Goal: Task Accomplishment & Management: Use online tool/utility

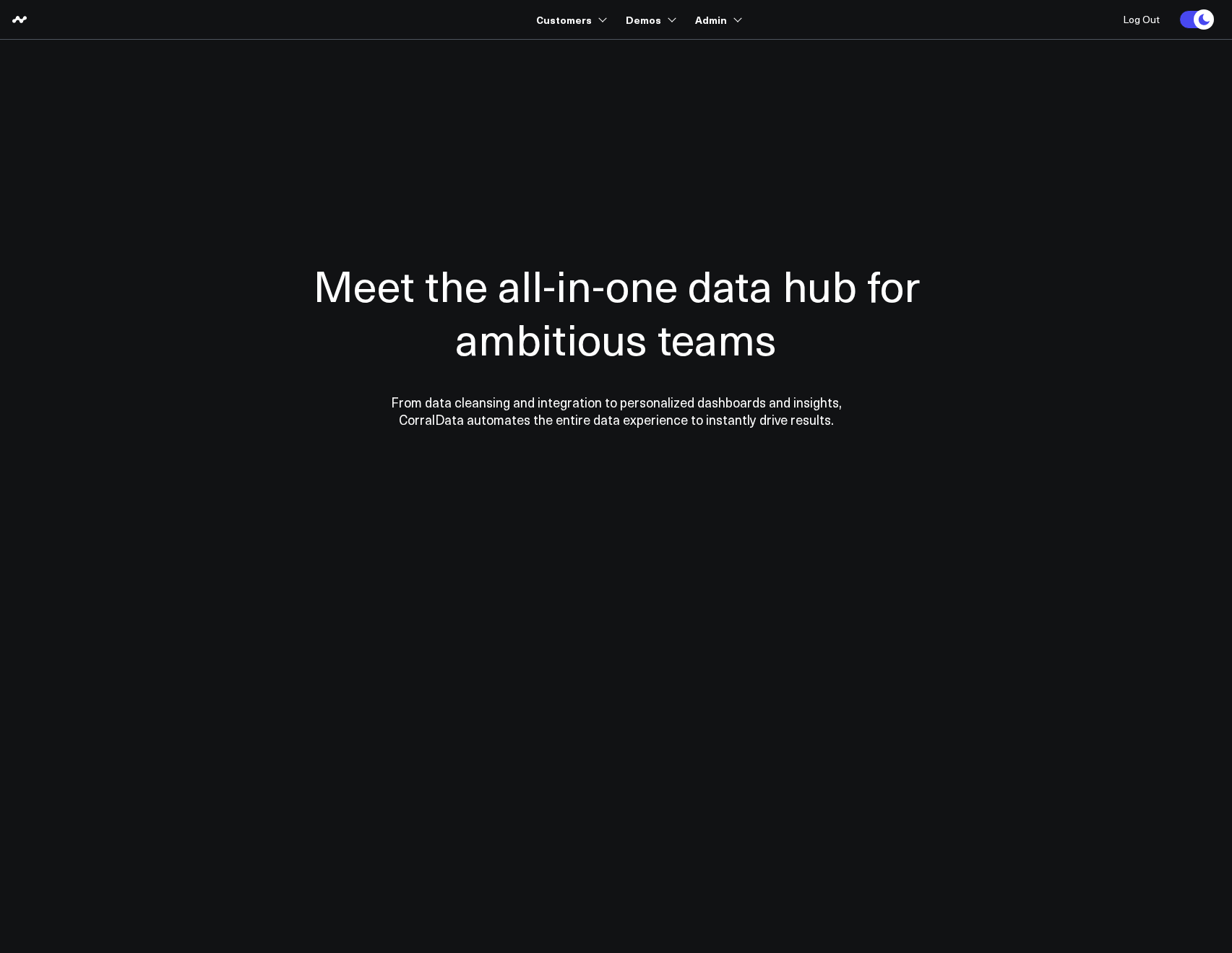
click at [859, 226] on div "Meet the all-in-one data hub for ambitious teams From data cleansing and integr…" at bounding box center [616, 343] width 708 height 405
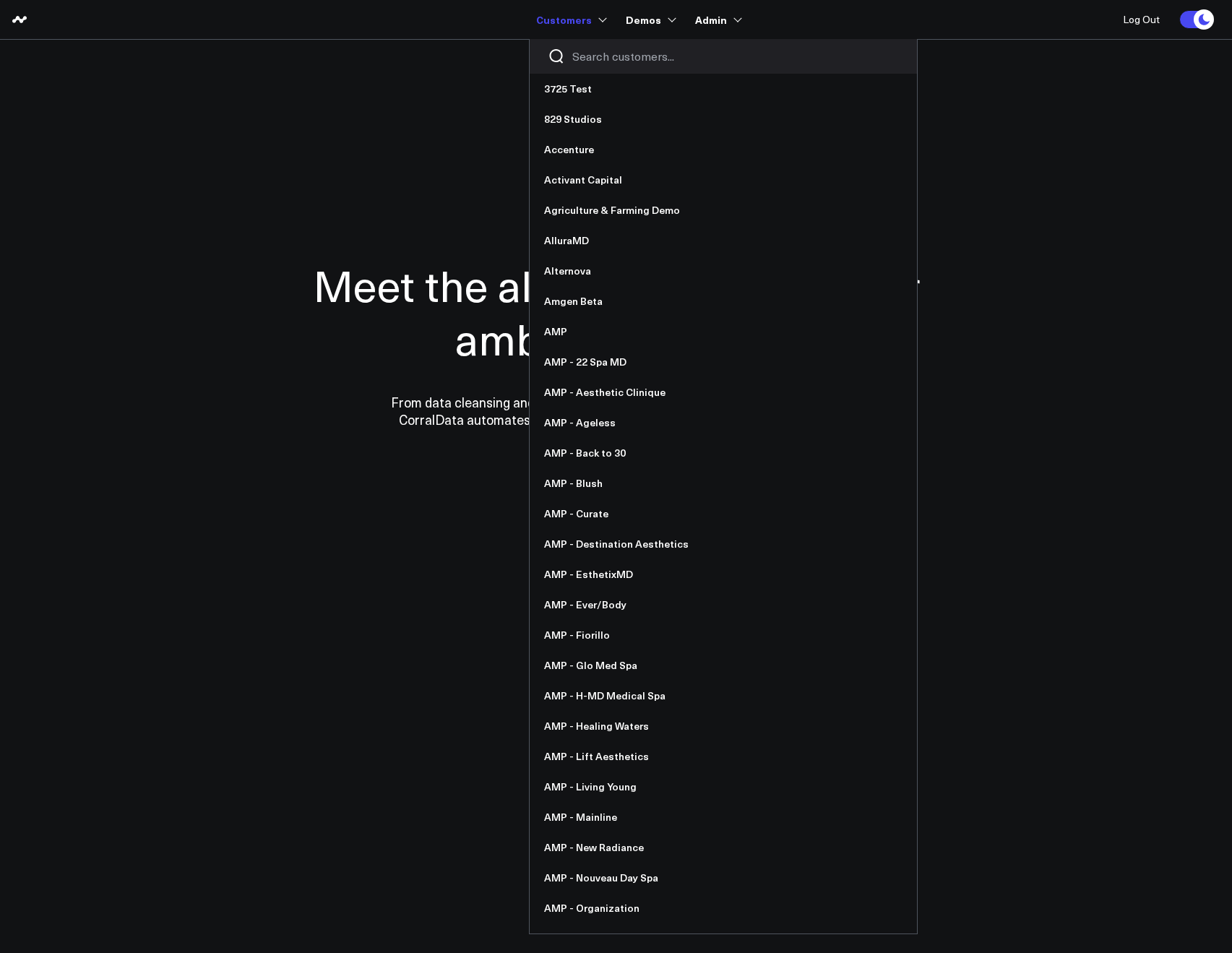
click at [590, 51] on input "Search customers input" at bounding box center [735, 56] width 326 height 16
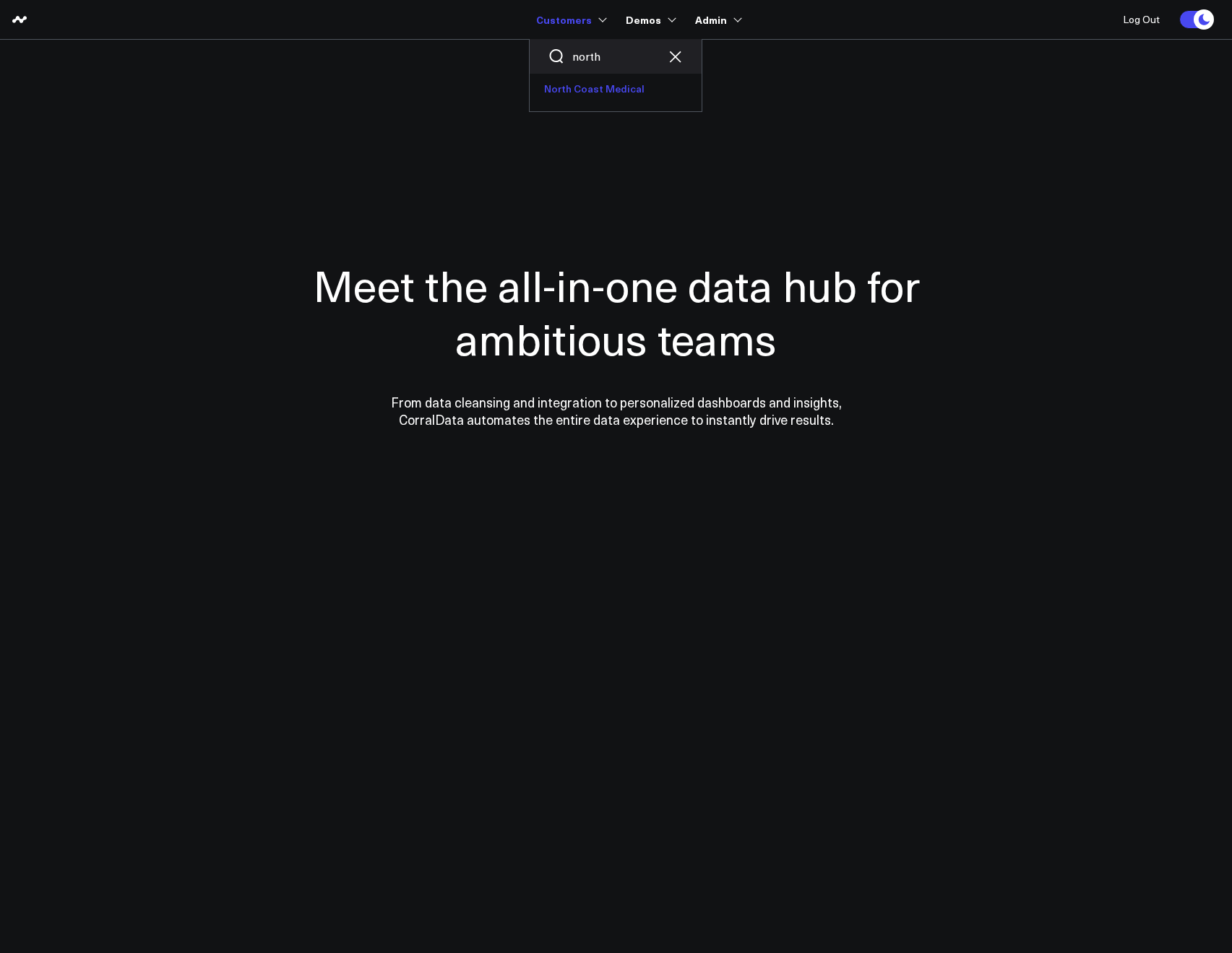
type input "north"
click at [605, 92] on link "North Coast Medical" at bounding box center [616, 89] width 172 height 30
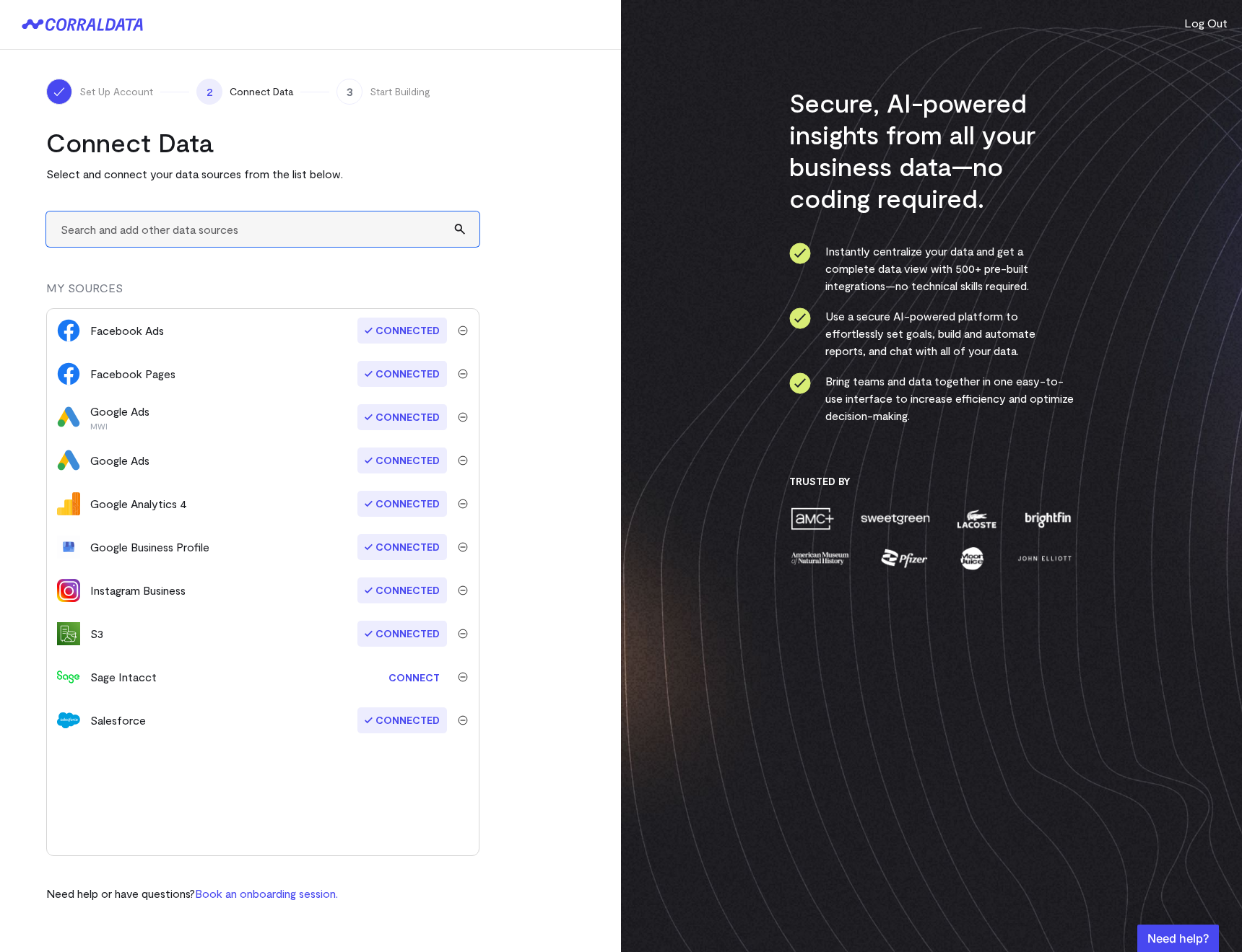
click at [121, 237] on input "text" at bounding box center [263, 229] width 433 height 36
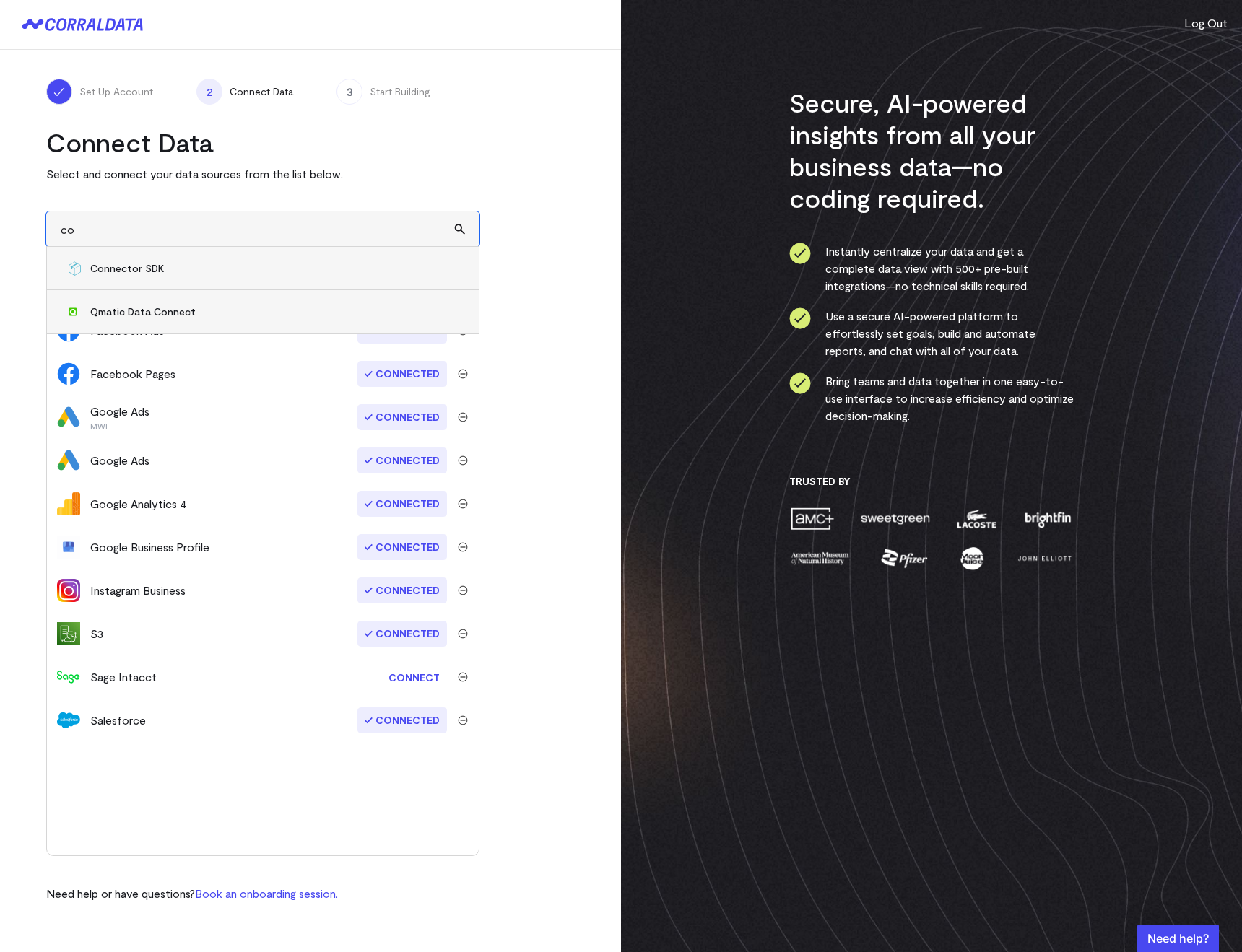
type input "c"
click at [119, 266] on span "Google Sheets" at bounding box center [277, 268] width 374 height 14
type input "Google Sheets"
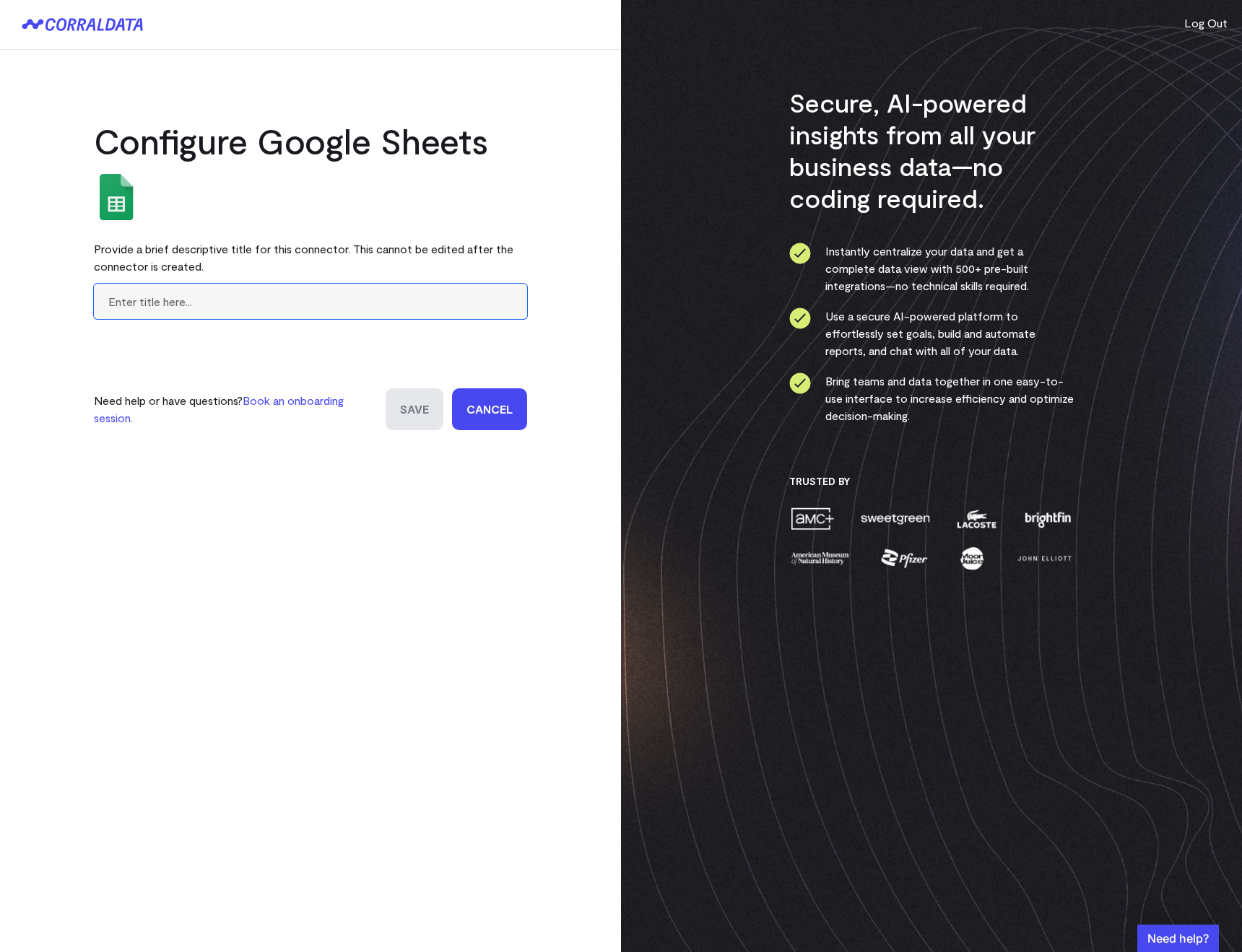
click at [143, 299] on input "text" at bounding box center [310, 301] width 433 height 36
type input "CPT Mapping"
click at [393, 404] on input "Save" at bounding box center [414, 409] width 58 height 42
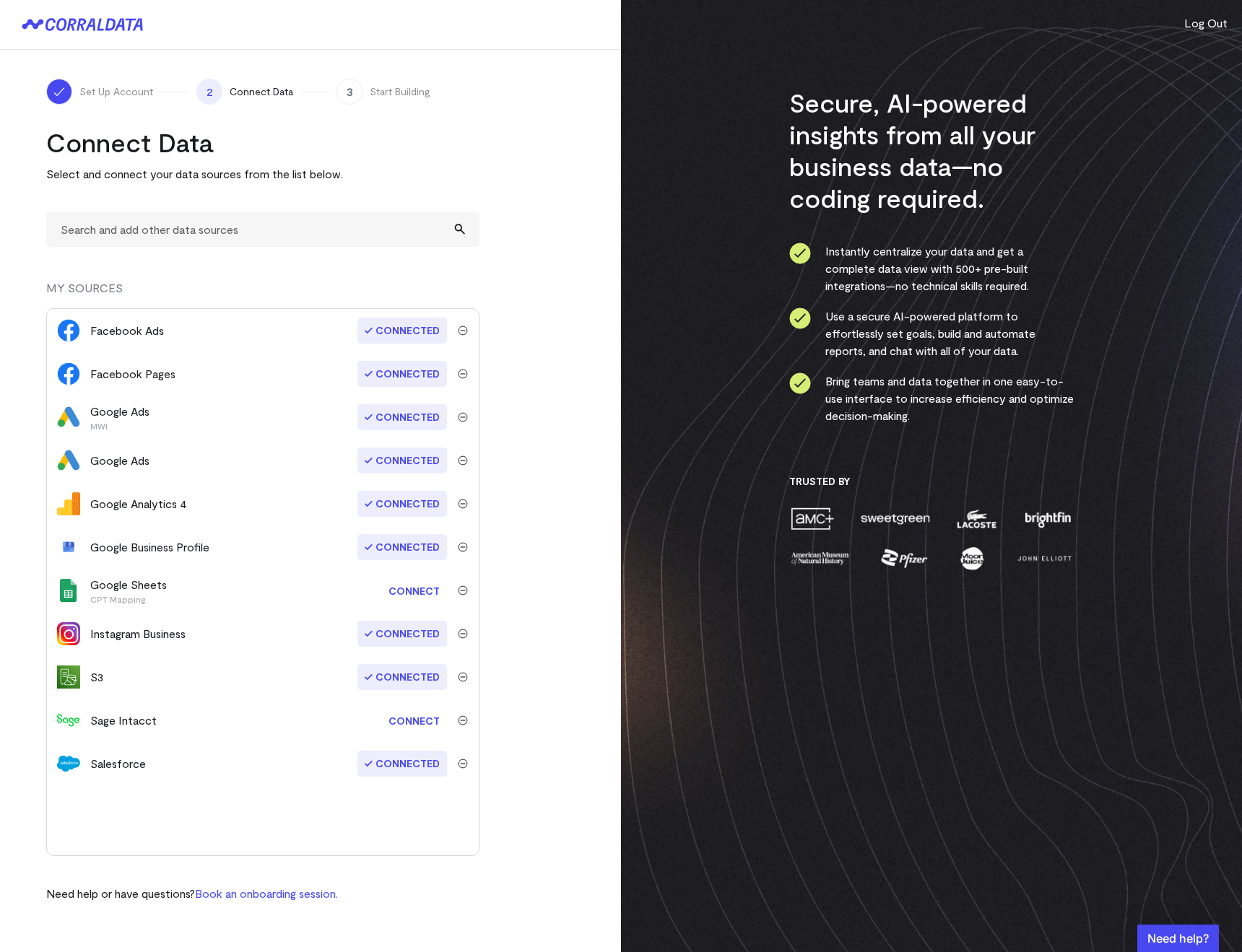
click at [419, 590] on link "Connect" at bounding box center [414, 591] width 66 height 27
